Goal: Task Accomplishment & Management: Manage account settings

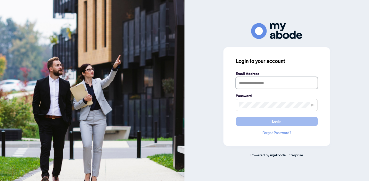
type input "**********"
click at [252, 121] on button "Login" at bounding box center [277, 121] width 82 height 9
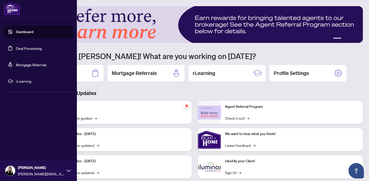
click at [27, 49] on link "Deal Processing" at bounding box center [29, 48] width 26 height 5
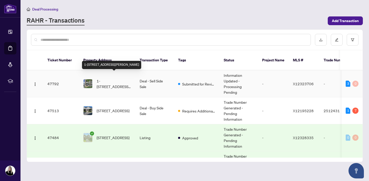
click at [108, 78] on span "1-[STREET_ADDRESS][PERSON_NAME]" at bounding box center [114, 83] width 35 height 11
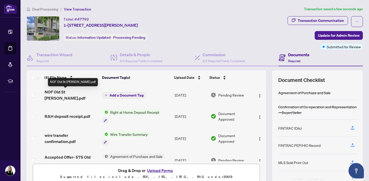
click at [79, 92] on span "NOF Old St [PERSON_NAME].pdf" at bounding box center [72, 95] width 54 height 12
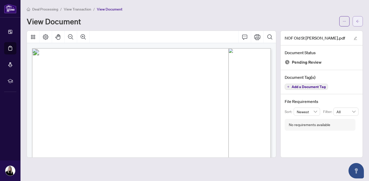
click at [358, 19] on icon "arrow-left" at bounding box center [358, 21] width 4 height 4
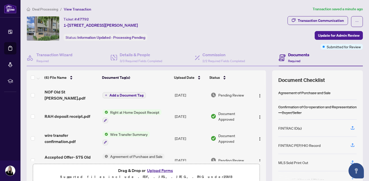
click at [120, 93] on span "Add a Document Tag" at bounding box center [126, 95] width 34 height 4
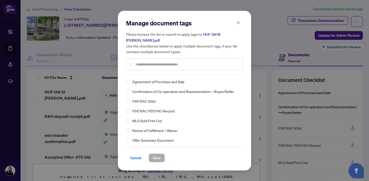
click at [143, 69] on div "Manage document tags Please browse the list or search to apply tags to: NOF Old…" at bounding box center [184, 47] width 117 height 56
click at [142, 62] on input "text" at bounding box center [187, 65] width 103 height 6
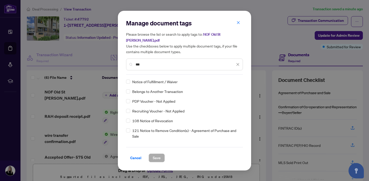
type input "***"
click at [154, 154] on span "Save" at bounding box center [157, 158] width 8 height 8
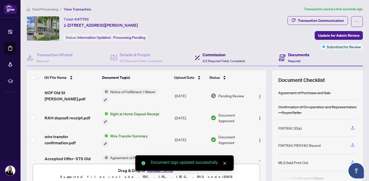
click at [211, 54] on h4 "Commission" at bounding box center [224, 55] width 43 height 6
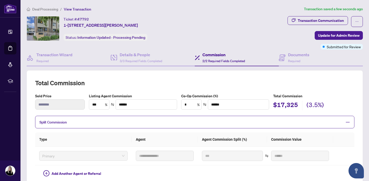
scroll to position [14, 0]
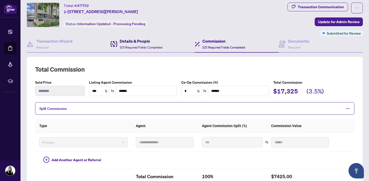
click at [147, 40] on h4 "Details & People" at bounding box center [141, 41] width 43 height 6
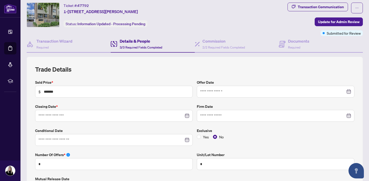
type input "**********"
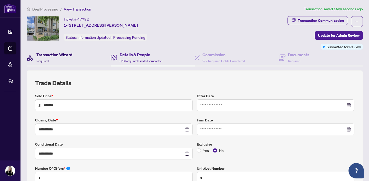
click at [65, 52] on h4 "Transaction Wizard" at bounding box center [54, 55] width 36 height 6
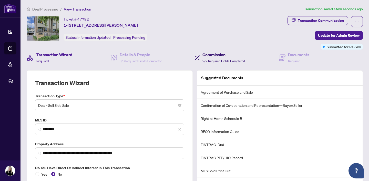
click at [215, 55] on h4 "Commission" at bounding box center [224, 55] width 43 height 6
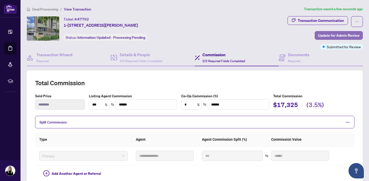
click at [338, 35] on span "Update for Admin Review" at bounding box center [339, 35] width 42 height 8
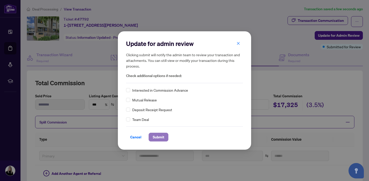
click at [156, 136] on span "Submit" at bounding box center [159, 137] width 12 height 8
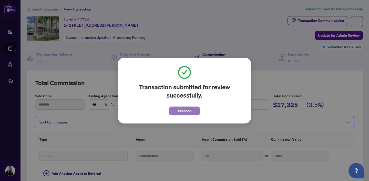
click at [194, 112] on button "Proceed" at bounding box center [184, 110] width 31 height 9
